Goal: Task Accomplishment & Management: Manage account settings

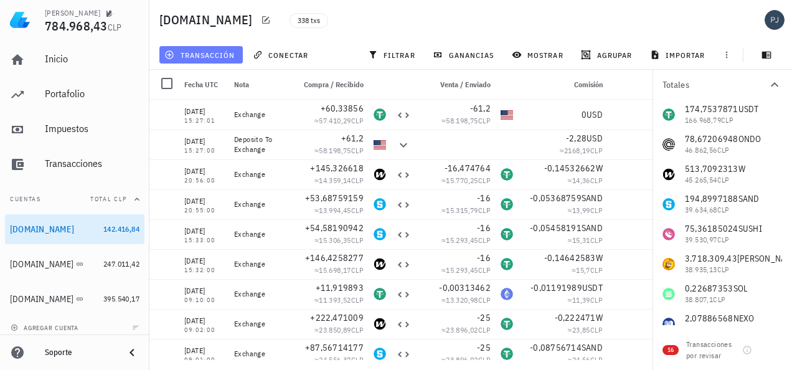
click at [200, 50] on span "transacción" at bounding box center [201, 55] width 68 height 10
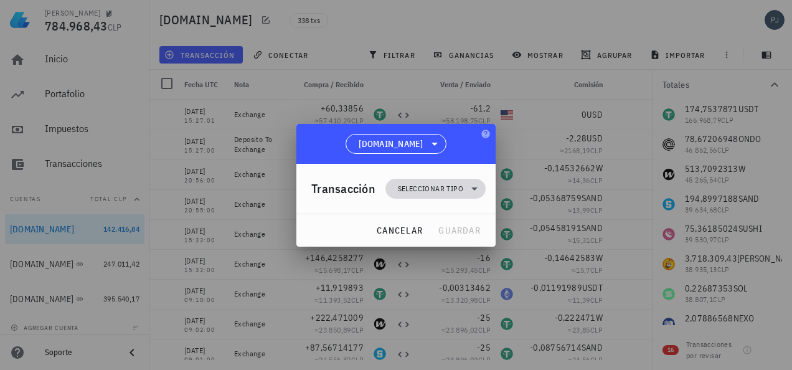
click at [444, 189] on span "Seleccionar tipo" at bounding box center [430, 189] width 65 height 12
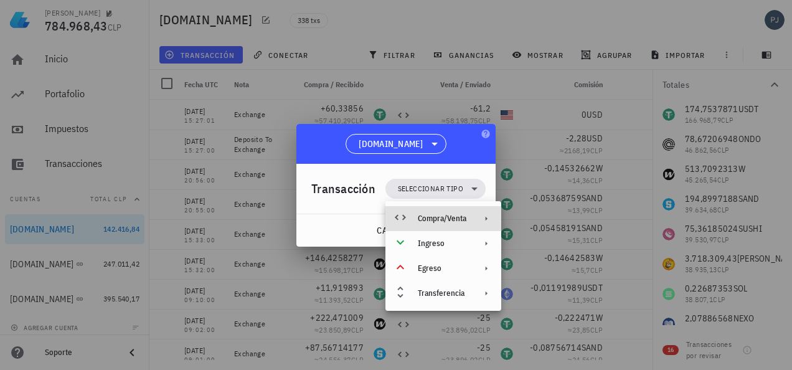
click at [457, 221] on div "Compra/Venta" at bounding box center [442, 219] width 49 height 10
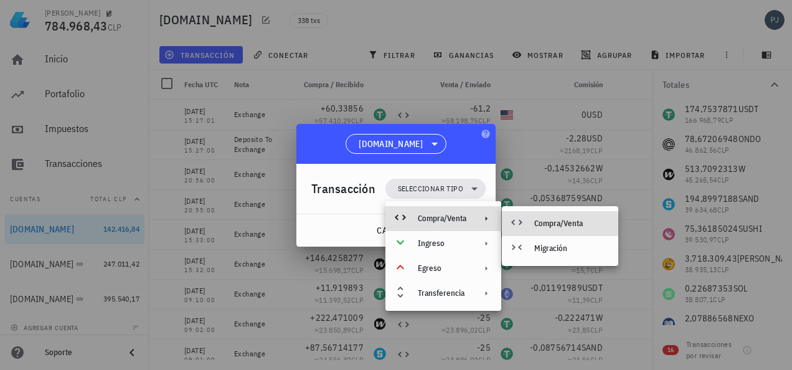
click at [542, 223] on div "Compra/Venta" at bounding box center [571, 224] width 74 height 10
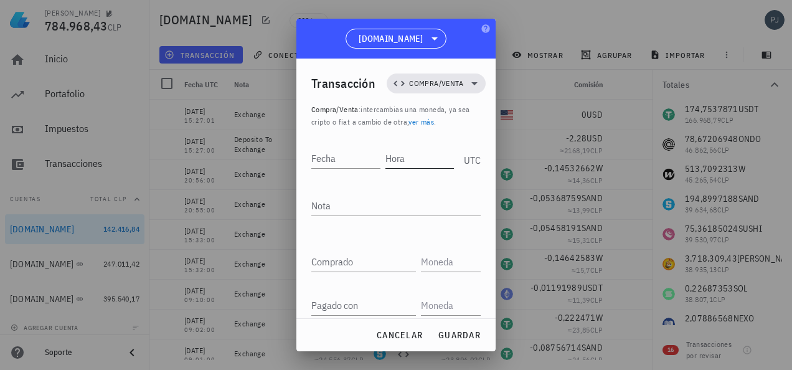
click at [407, 162] on input "Hora" at bounding box center [420, 158] width 69 height 20
type input "16:40:00"
click at [346, 151] on input "Fecha" at bounding box center [346, 158] width 71 height 20
type input "[DATE]"
click at [333, 204] on textarea "Nota" at bounding box center [395, 206] width 169 height 20
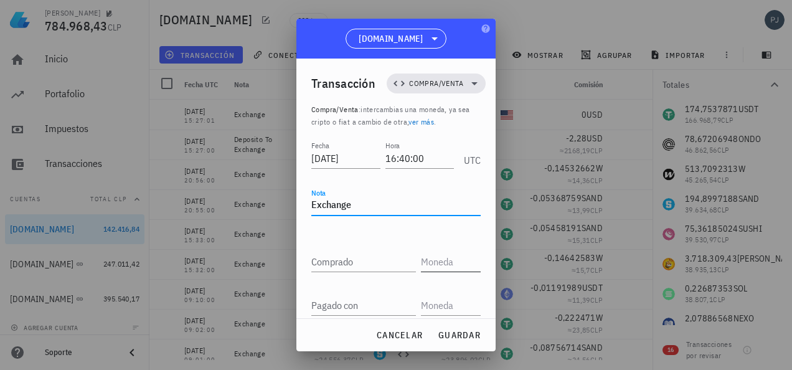
type textarea "Exchange"
click at [424, 262] on input "text" at bounding box center [449, 262] width 57 height 20
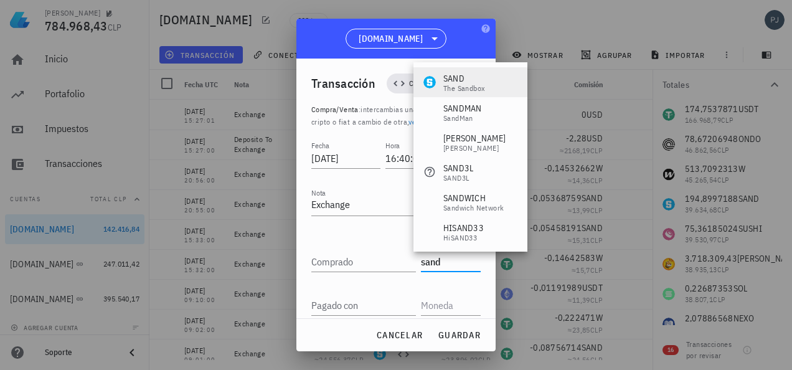
click at [456, 85] on div "The Sandbox" at bounding box center [465, 88] width 42 height 7
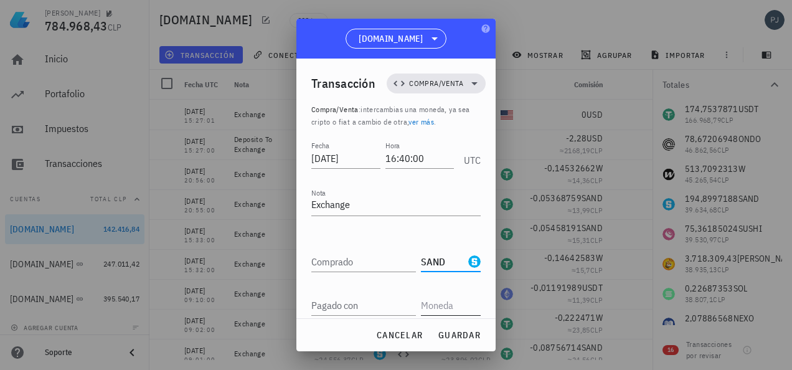
type input "SAND"
click at [434, 303] on input "text" at bounding box center [449, 305] width 57 height 20
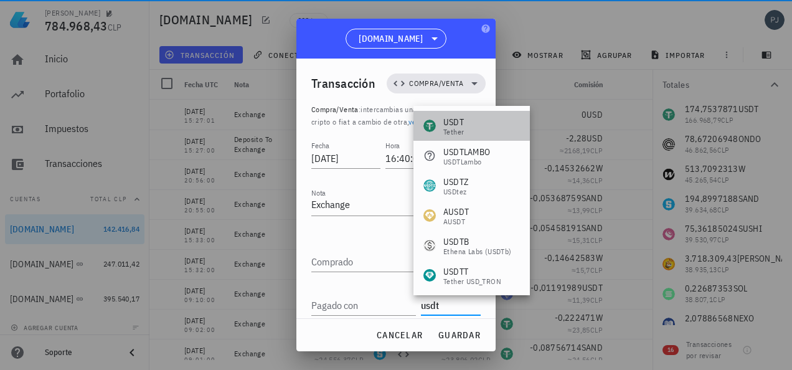
click at [454, 125] on div "USDT" at bounding box center [454, 122] width 21 height 12
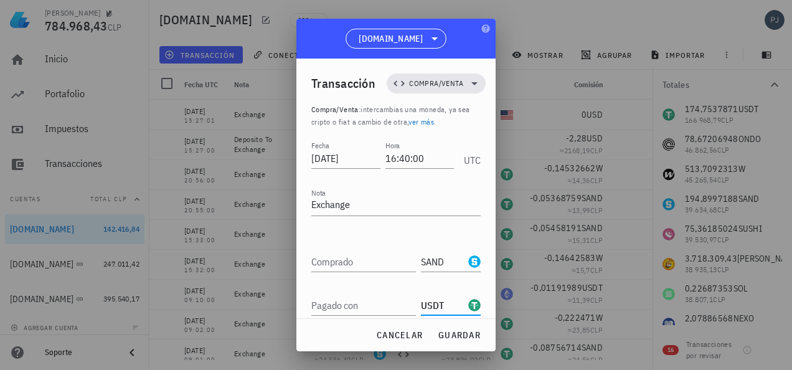
type input "USDT"
click at [333, 262] on div "Comprado" at bounding box center [363, 262] width 105 height 20
paste input "35,19138295"
type input "35,19138295"
click at [374, 303] on input "Pagado con" at bounding box center [363, 305] width 105 height 20
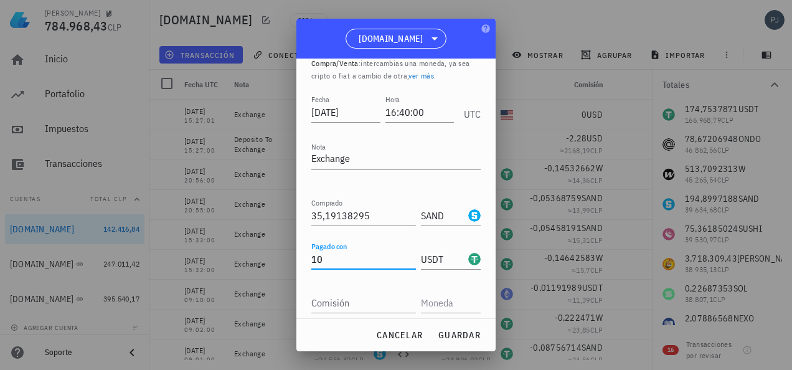
scroll to position [91, 0]
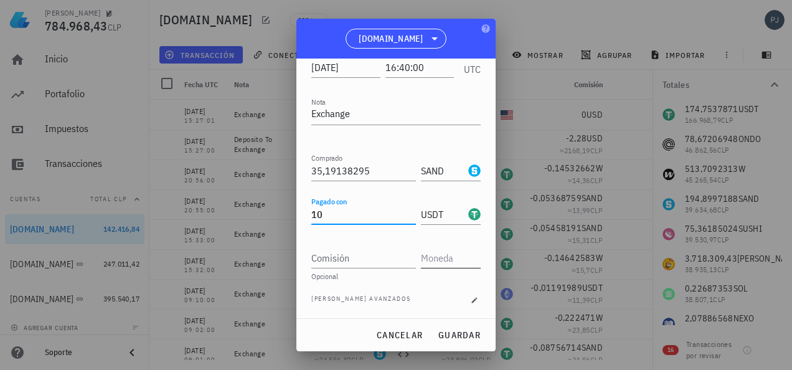
type input "10"
click at [432, 257] on input "text" at bounding box center [449, 258] width 57 height 20
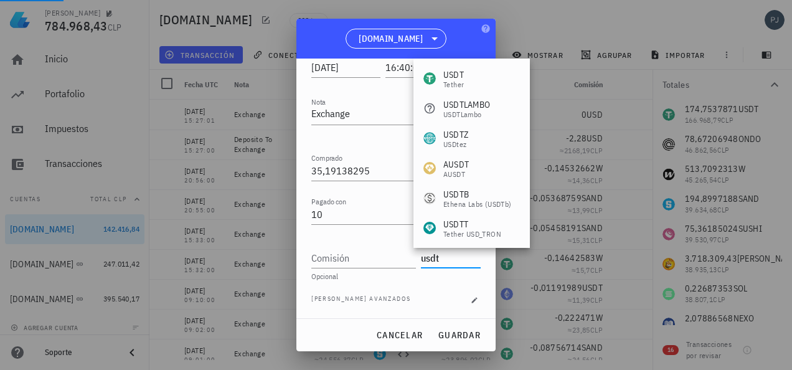
click at [463, 76] on div "USDT" at bounding box center [454, 75] width 21 height 12
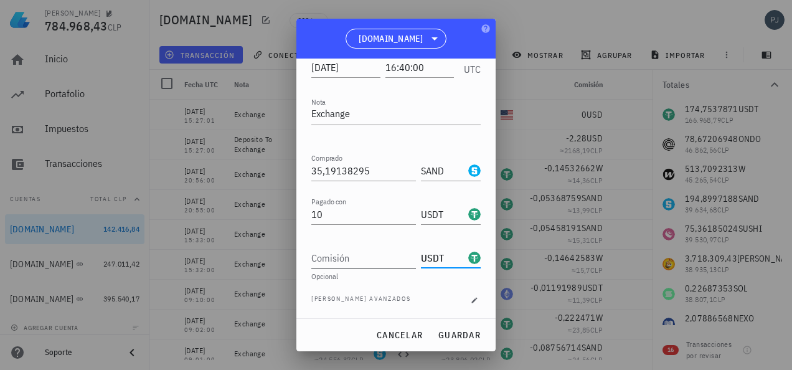
drag, startPoint x: 414, startPoint y: 259, endPoint x: 391, endPoint y: 259, distance: 22.4
click at [399, 260] on div "Comisión USDT" at bounding box center [395, 253] width 169 height 30
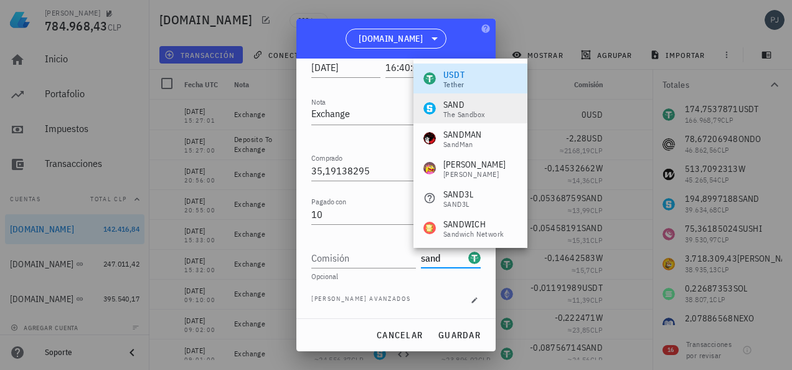
click at [459, 102] on div "SAND" at bounding box center [465, 104] width 42 height 12
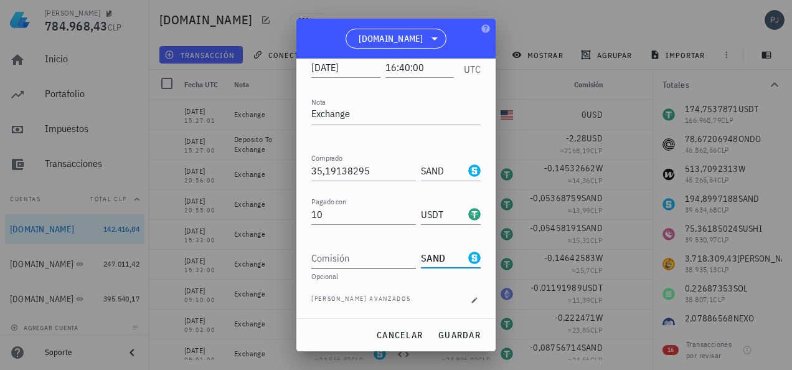
type input "SAND"
click at [336, 248] on div "Comisión" at bounding box center [363, 258] width 105 height 20
type input "0,02519138"
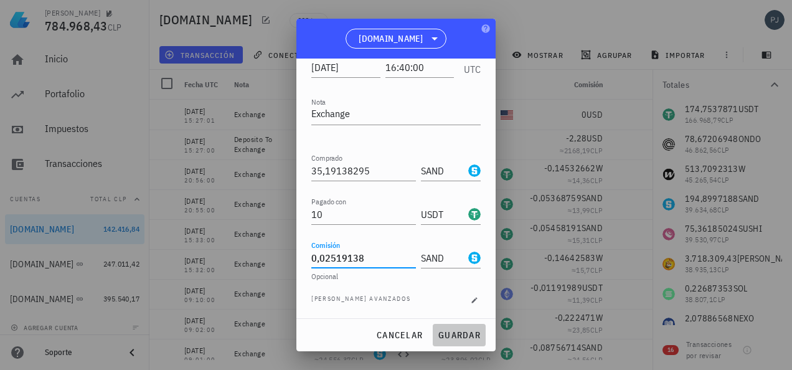
click at [461, 336] on span "guardar" at bounding box center [459, 335] width 43 height 11
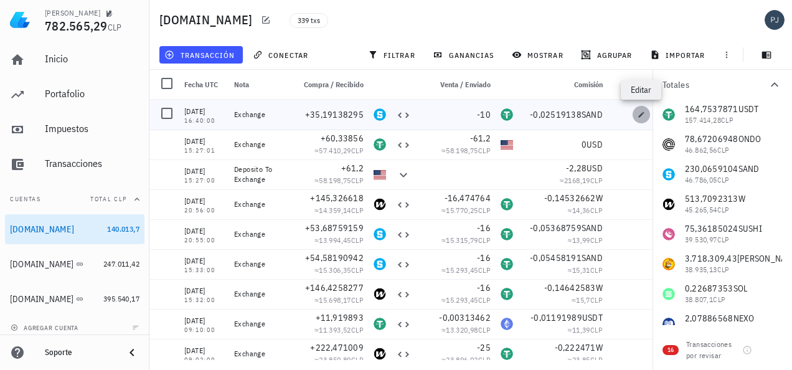
click at [638, 112] on icon "button" at bounding box center [641, 114] width 7 height 7
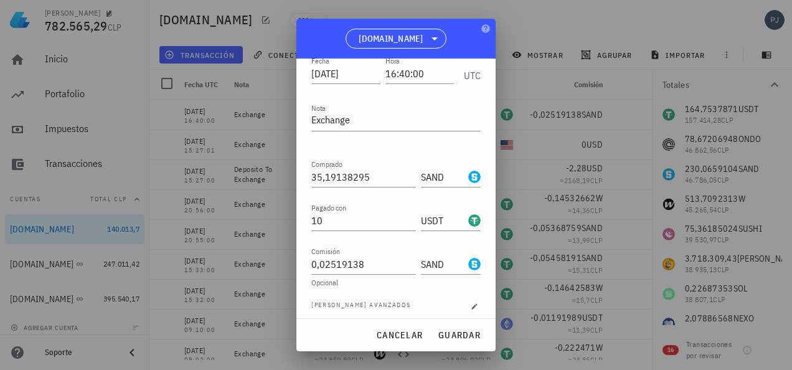
scroll to position [91, 0]
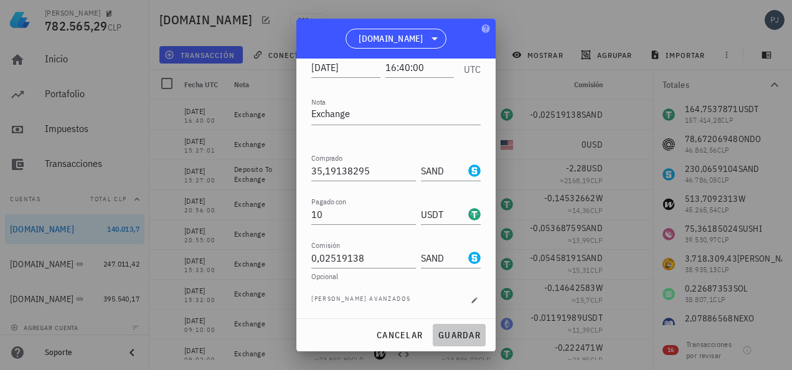
click at [452, 331] on span "guardar" at bounding box center [459, 335] width 43 height 11
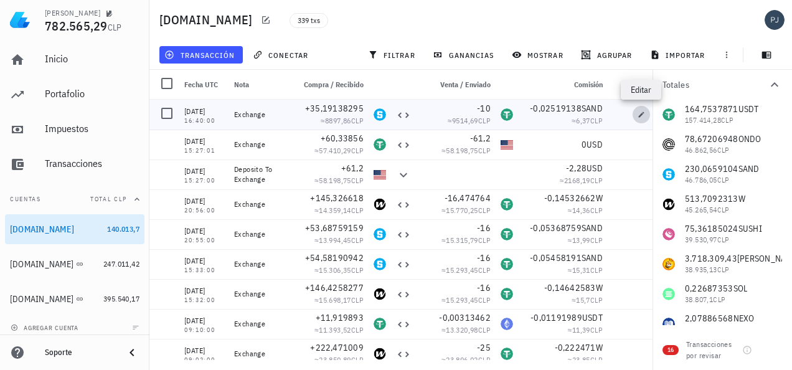
click at [638, 113] on icon "button" at bounding box center [641, 114] width 7 height 7
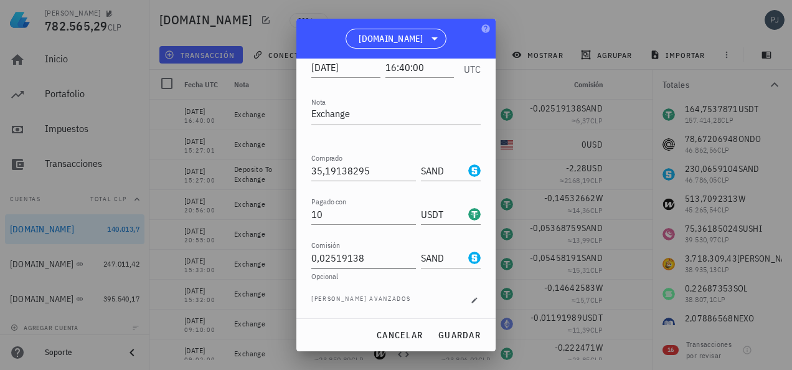
click at [326, 259] on input "0,02519138" at bounding box center [363, 258] width 105 height 20
click at [331, 254] on input "0,02519138" at bounding box center [363, 258] width 105 height 20
click at [463, 331] on span "guardar" at bounding box center [459, 335] width 43 height 11
type input "0,02519138"
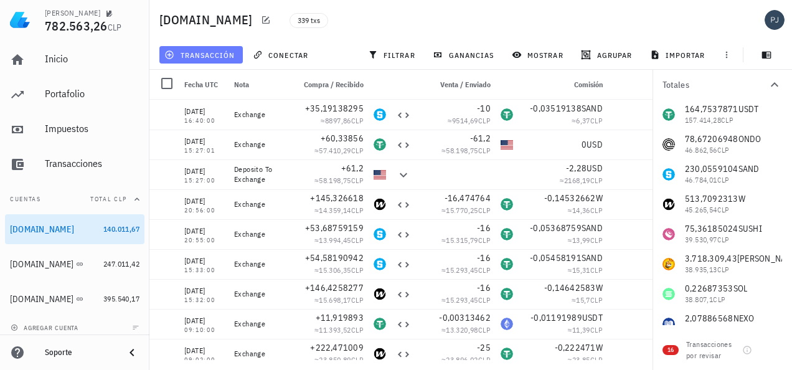
click at [202, 50] on span "transacción" at bounding box center [201, 55] width 68 height 10
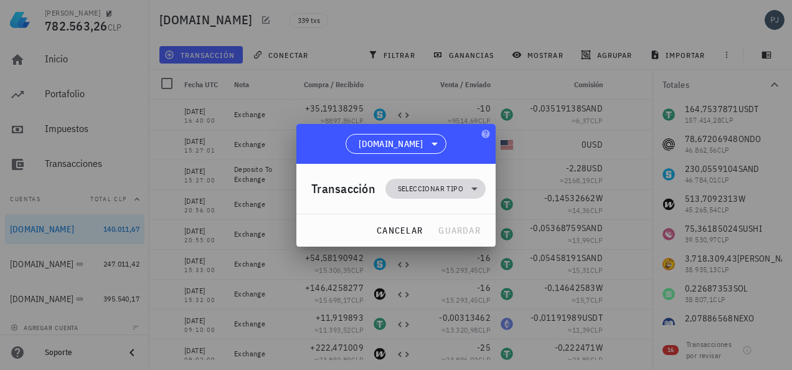
click at [432, 188] on span "Seleccionar tipo" at bounding box center [430, 189] width 65 height 12
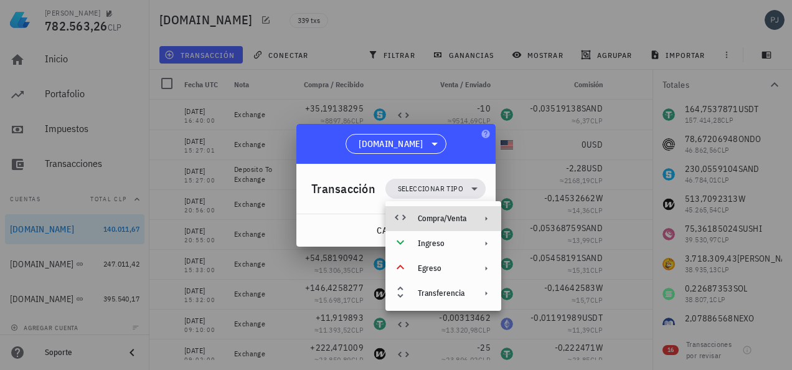
click at [454, 220] on div "Compra/Venta" at bounding box center [442, 219] width 49 height 10
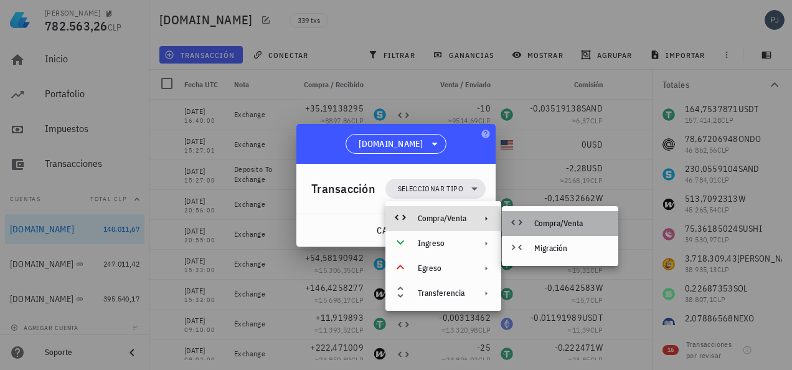
click at [532, 218] on div "Compra/Venta" at bounding box center [560, 223] width 116 height 25
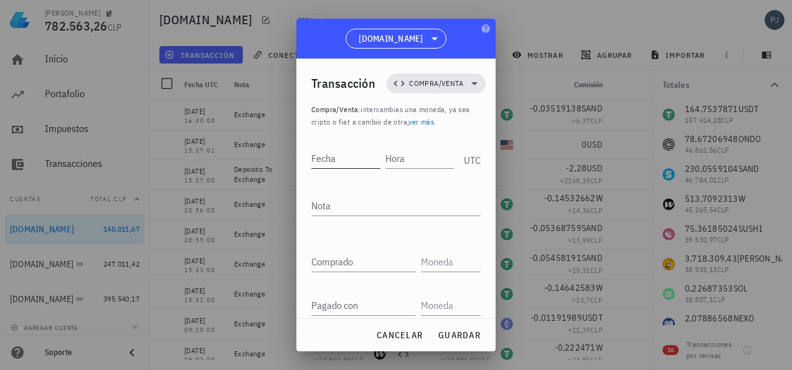
click at [334, 159] on input "Fecha" at bounding box center [345, 158] width 69 height 20
type input "[DATE]"
click at [410, 159] on input "Hora" at bounding box center [420, 158] width 67 height 20
type input "16:41:00"
click at [343, 208] on textarea "Nota" at bounding box center [395, 206] width 169 height 20
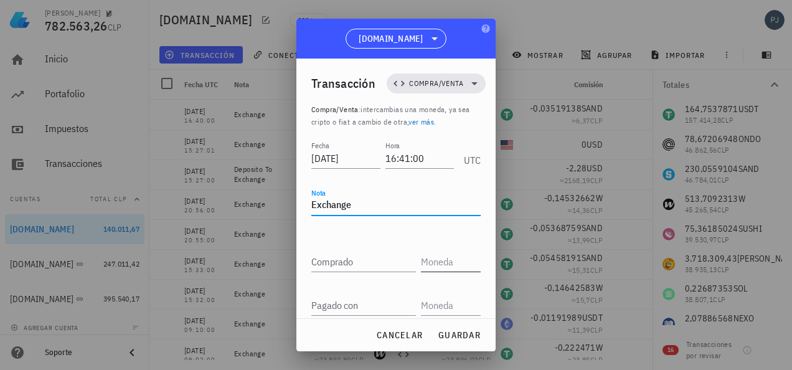
type textarea "Exchange"
click at [421, 260] on input "text" at bounding box center [449, 262] width 57 height 20
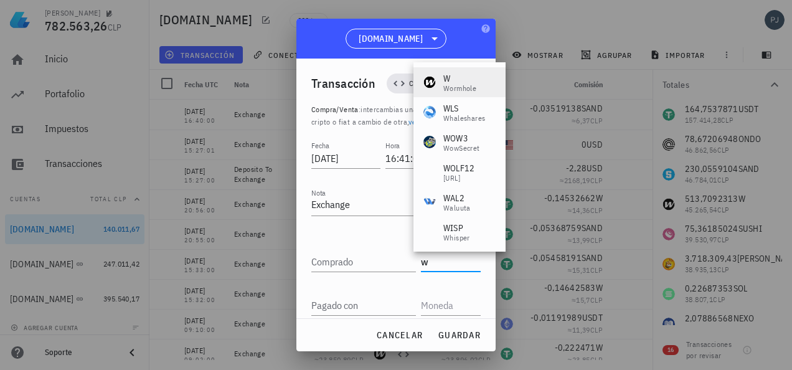
click at [458, 88] on div "Wormhole" at bounding box center [460, 88] width 33 height 7
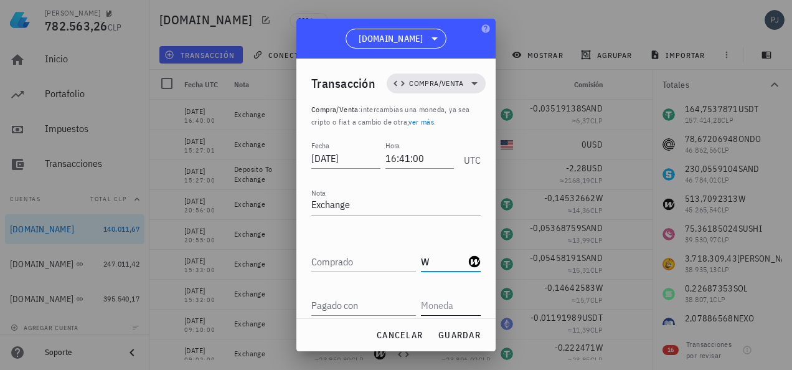
type input "W"
click at [431, 306] on input "text" at bounding box center [449, 305] width 57 height 20
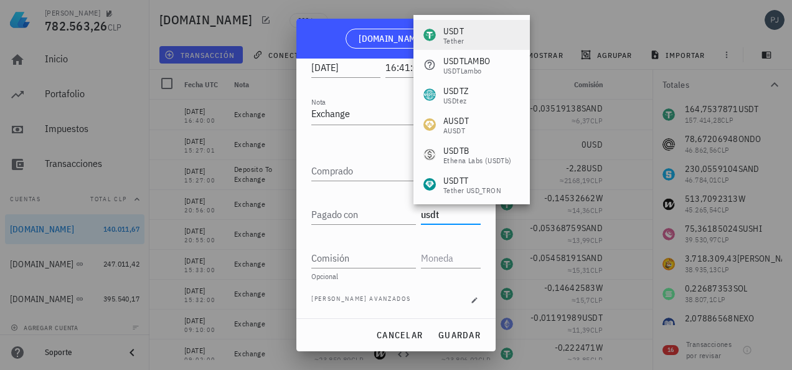
click at [456, 27] on div "USDT" at bounding box center [454, 31] width 21 height 12
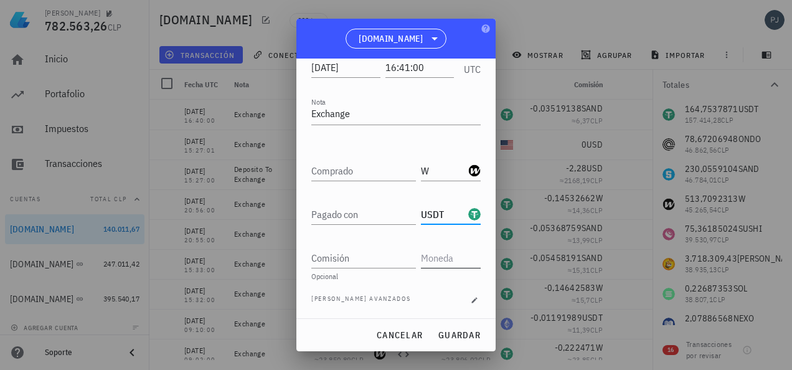
type input "USDT"
click at [447, 263] on input "text" at bounding box center [449, 258] width 57 height 20
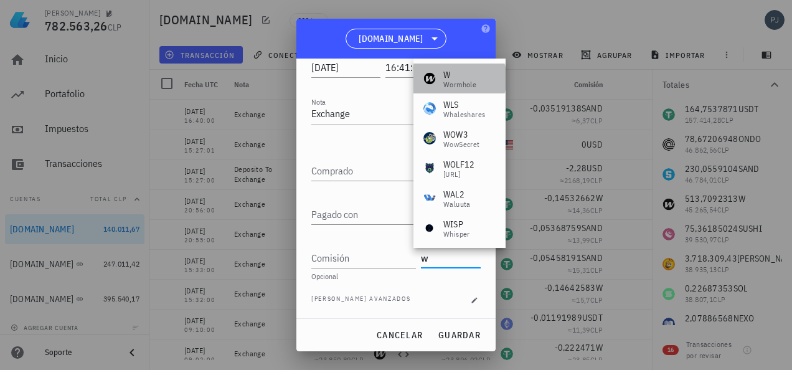
click at [453, 81] on div "Wormhole" at bounding box center [460, 84] width 33 height 7
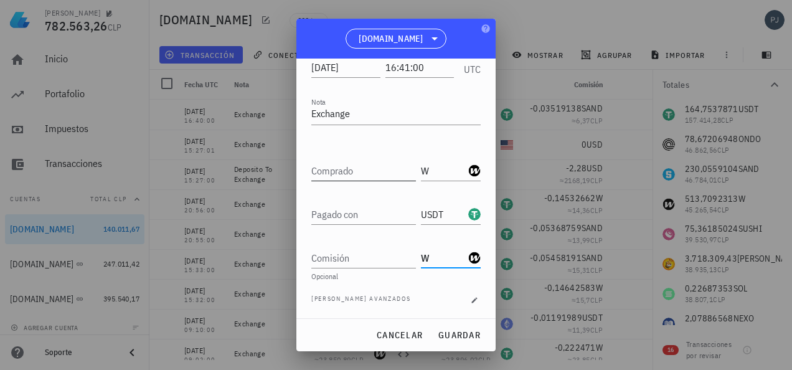
type input "W"
click at [356, 168] on input "Comprado" at bounding box center [363, 171] width 105 height 20
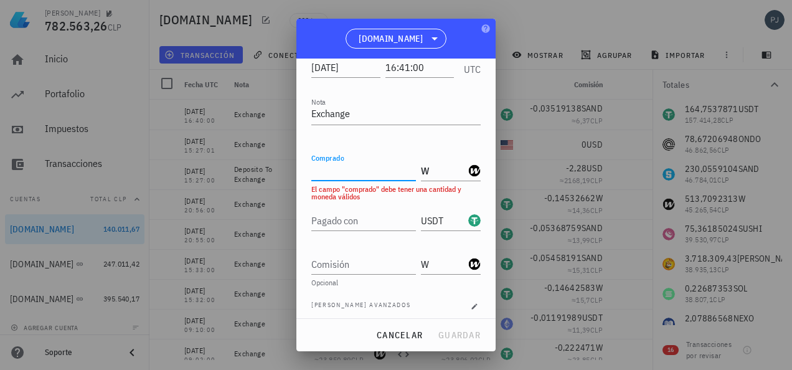
click at [348, 171] on input "Comprado" at bounding box center [363, 171] width 105 height 20
paste input "90,00138514"
type input "90,00138514"
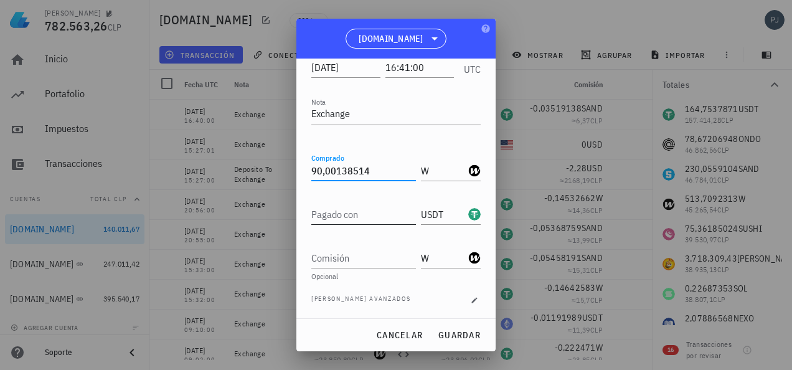
click at [340, 217] on input "Pagado con" at bounding box center [363, 214] width 105 height 20
type input "10"
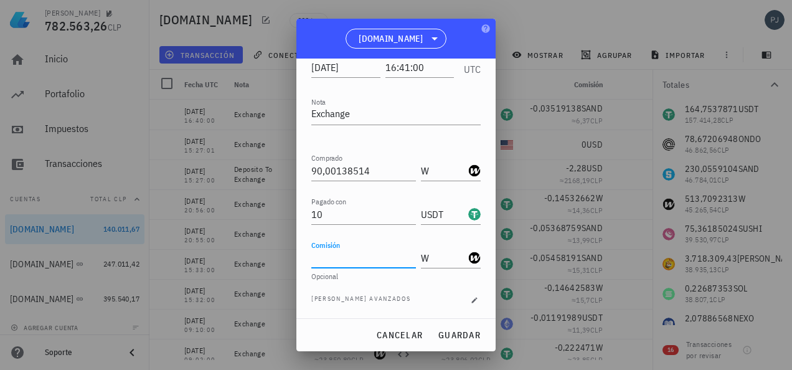
click at [329, 260] on input "Comisión" at bounding box center [363, 258] width 105 height 20
type input "0,09000138"
click at [458, 338] on span "guardar" at bounding box center [459, 335] width 43 height 11
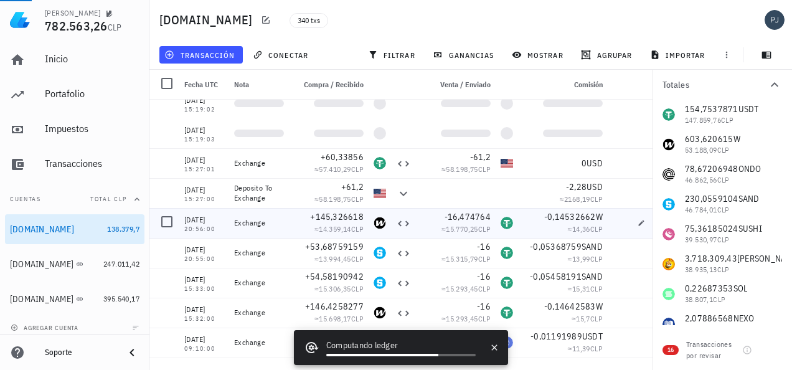
scroll to position [0, 0]
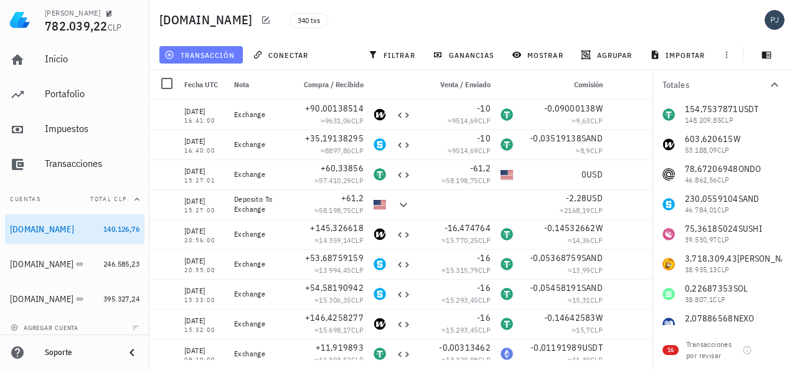
click at [209, 55] on span "transacción" at bounding box center [201, 55] width 68 height 10
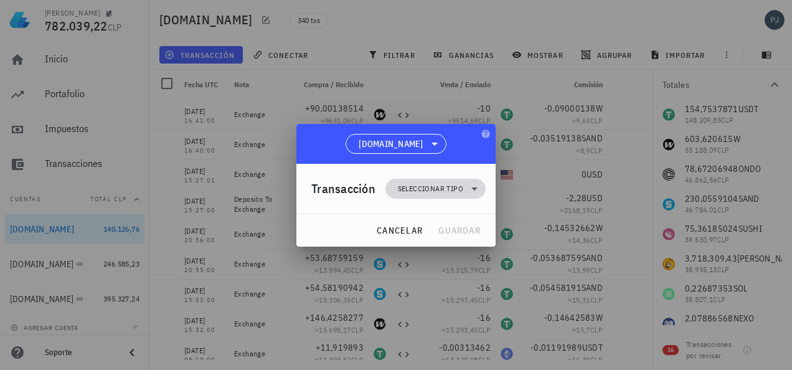
click at [435, 184] on span "Seleccionar tipo" at bounding box center [430, 189] width 65 height 12
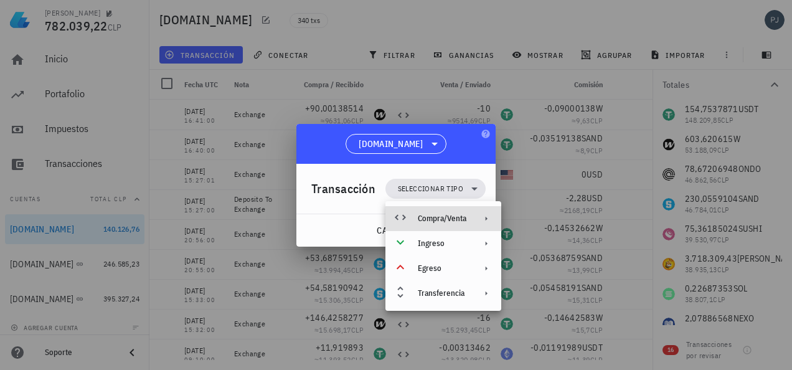
click at [446, 216] on div "Compra/Venta" at bounding box center [442, 219] width 49 height 10
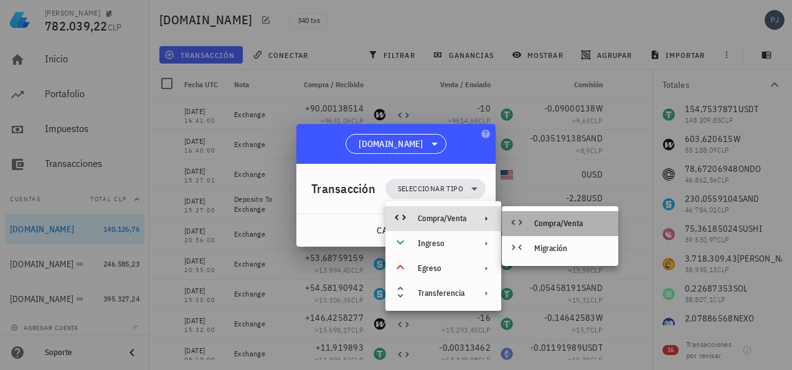
click at [545, 219] on div "Compra/Venta" at bounding box center [571, 224] width 74 height 10
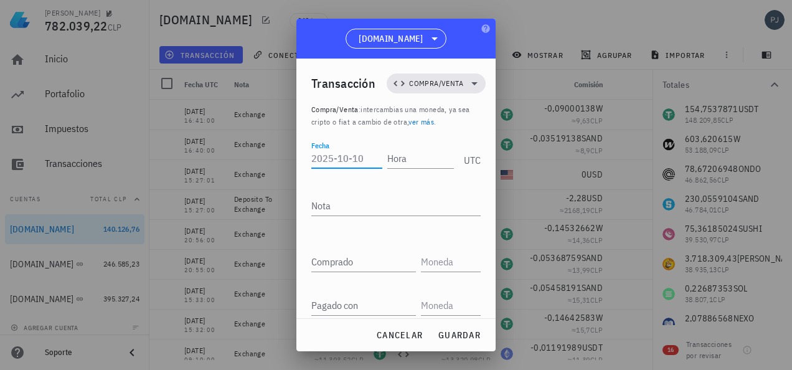
click at [345, 158] on input "Fecha" at bounding box center [346, 158] width 71 height 20
type input "[DATE]"
click at [421, 161] on input "Hora" at bounding box center [420, 158] width 67 height 20
type input "16:59:00"
click at [356, 203] on textarea "Nota" at bounding box center [395, 206] width 169 height 20
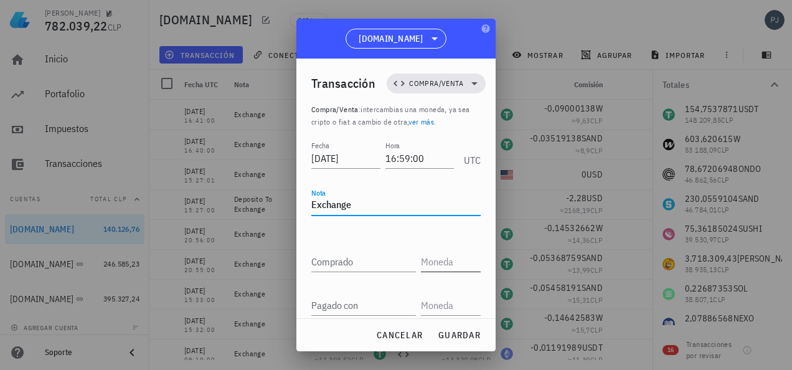
type textarea "Exchange"
click at [456, 261] on input "text" at bounding box center [449, 262] width 57 height 20
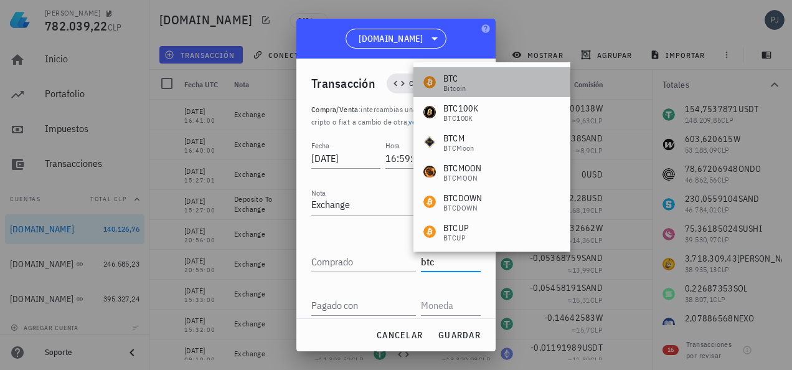
click at [452, 78] on div "BTC" at bounding box center [455, 78] width 23 height 12
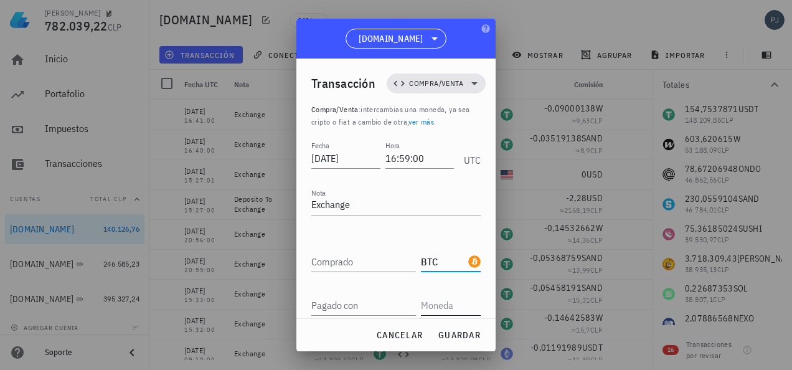
type input "BTC"
click at [441, 299] on input "text" at bounding box center [449, 305] width 57 height 20
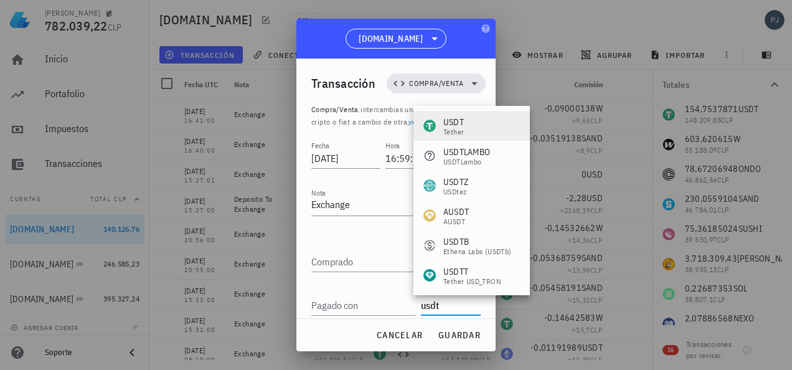
click at [451, 128] on div "Tether" at bounding box center [454, 131] width 21 height 7
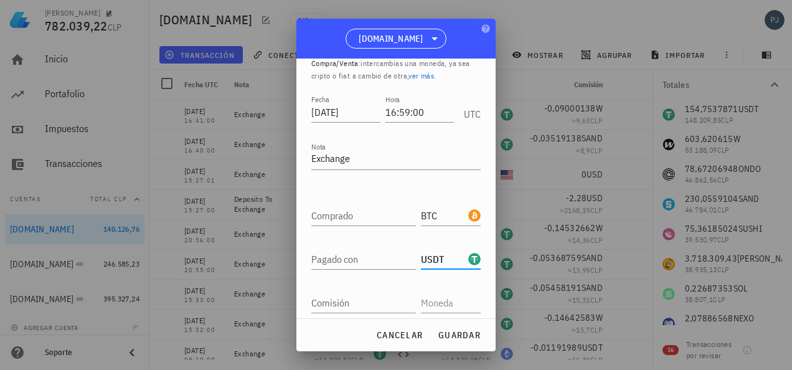
scroll to position [91, 0]
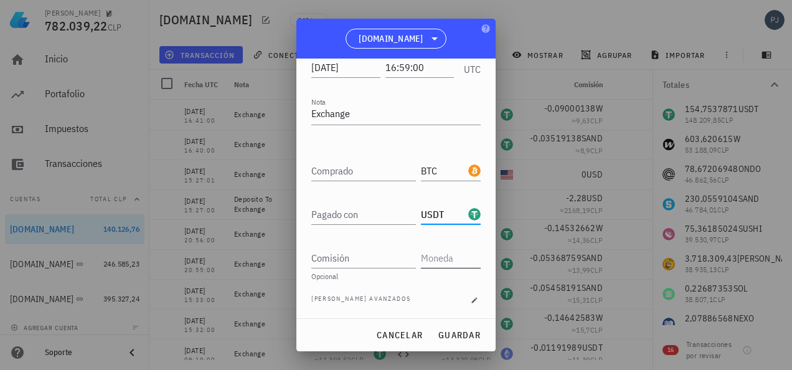
type input "USDT"
click at [435, 254] on input "text" at bounding box center [449, 258] width 57 height 20
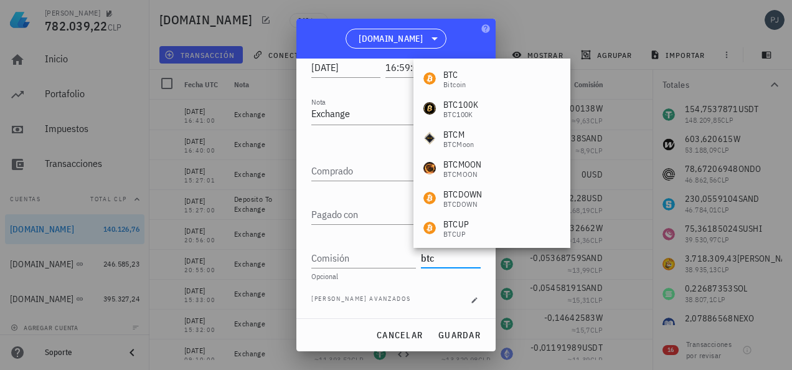
click at [455, 74] on div "BTC" at bounding box center [455, 75] width 23 height 12
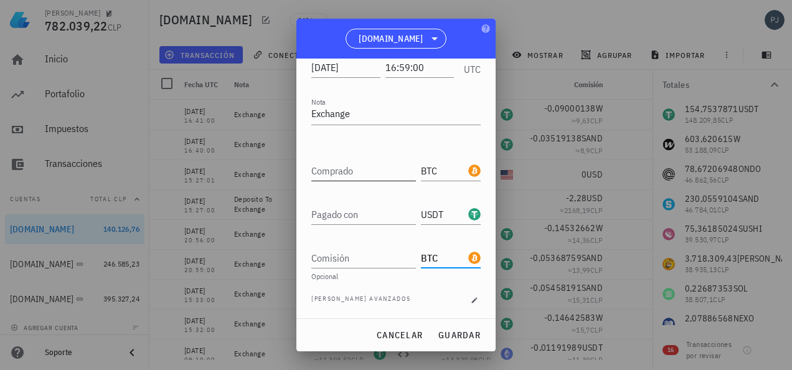
type input "BTC"
click at [347, 171] on div "Comprado" at bounding box center [363, 171] width 105 height 20
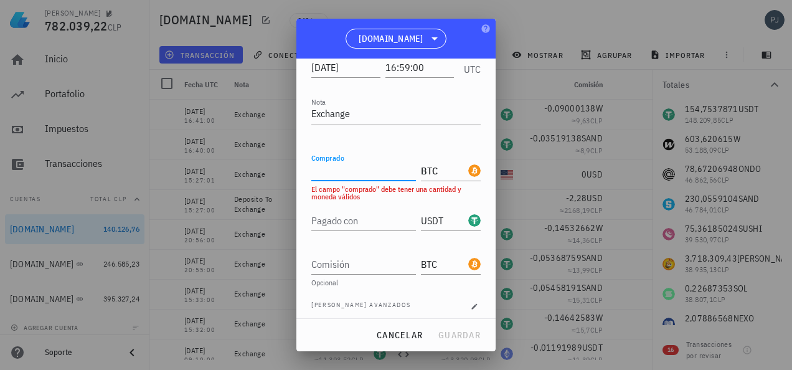
paste input "0,00033042"
type input "0,00033042"
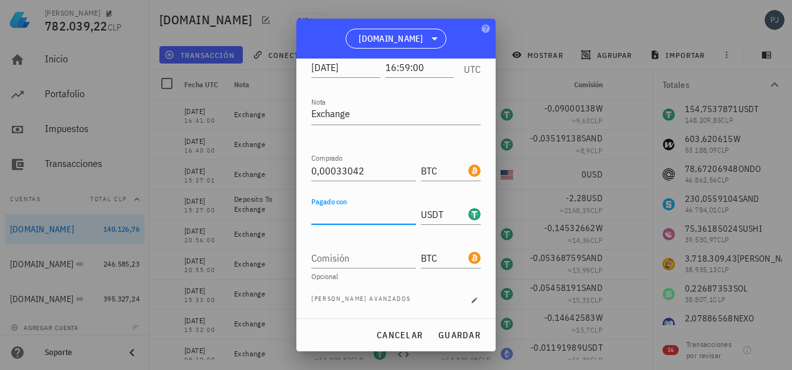
click at [356, 213] on input "Pagado con" at bounding box center [363, 214] width 105 height 20
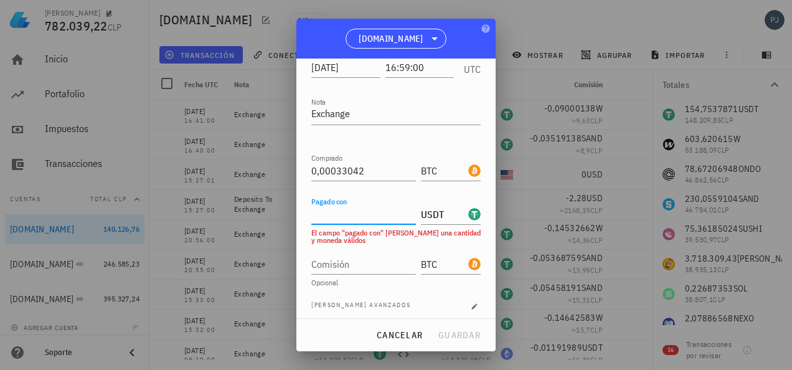
paste input "40,33856"
type input "40,33856"
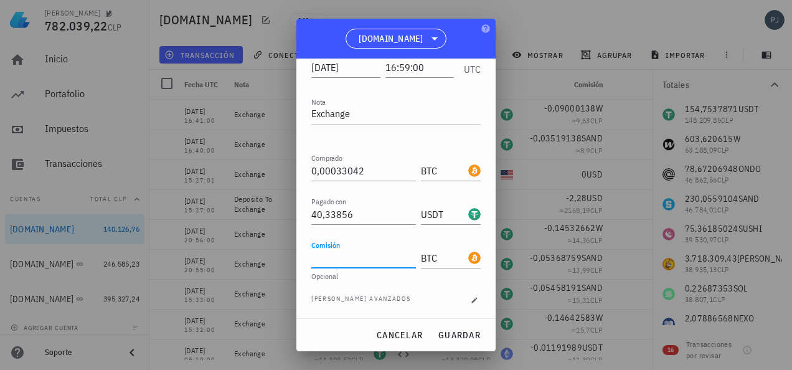
click at [343, 260] on input "Comisión" at bounding box center [363, 258] width 105 height 20
type input "0,00000033"
click at [465, 336] on span "guardar" at bounding box center [459, 335] width 43 height 11
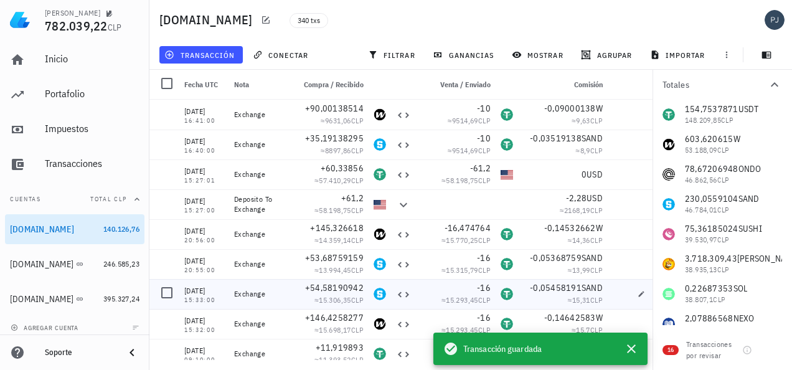
scroll to position [0, 0]
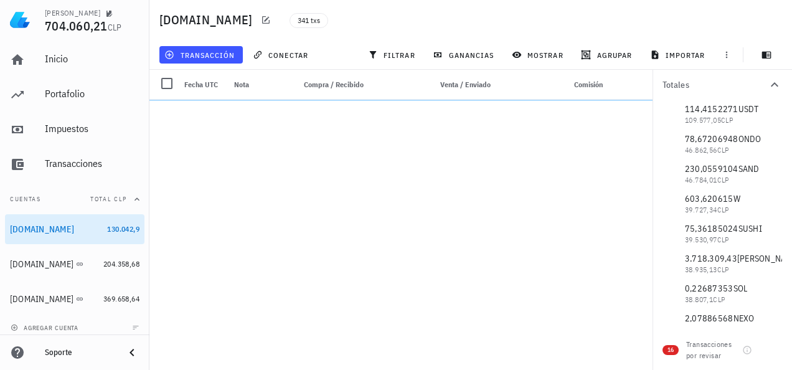
click at [473, 27] on div "341 txs" at bounding box center [416, 19] width 269 height 31
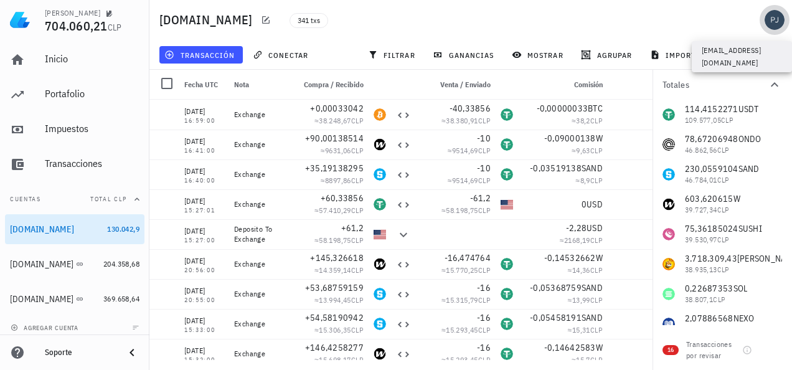
click at [770, 17] on div "avatar" at bounding box center [775, 20] width 20 height 20
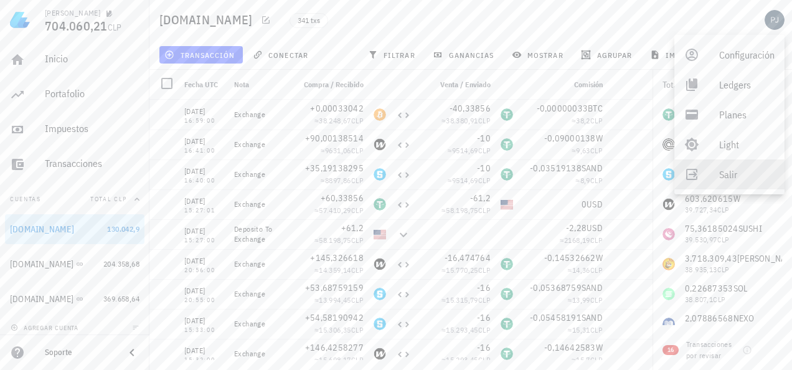
click at [723, 176] on div "Salir" at bounding box center [747, 174] width 55 height 25
